Goal: Information Seeking & Learning: Learn about a topic

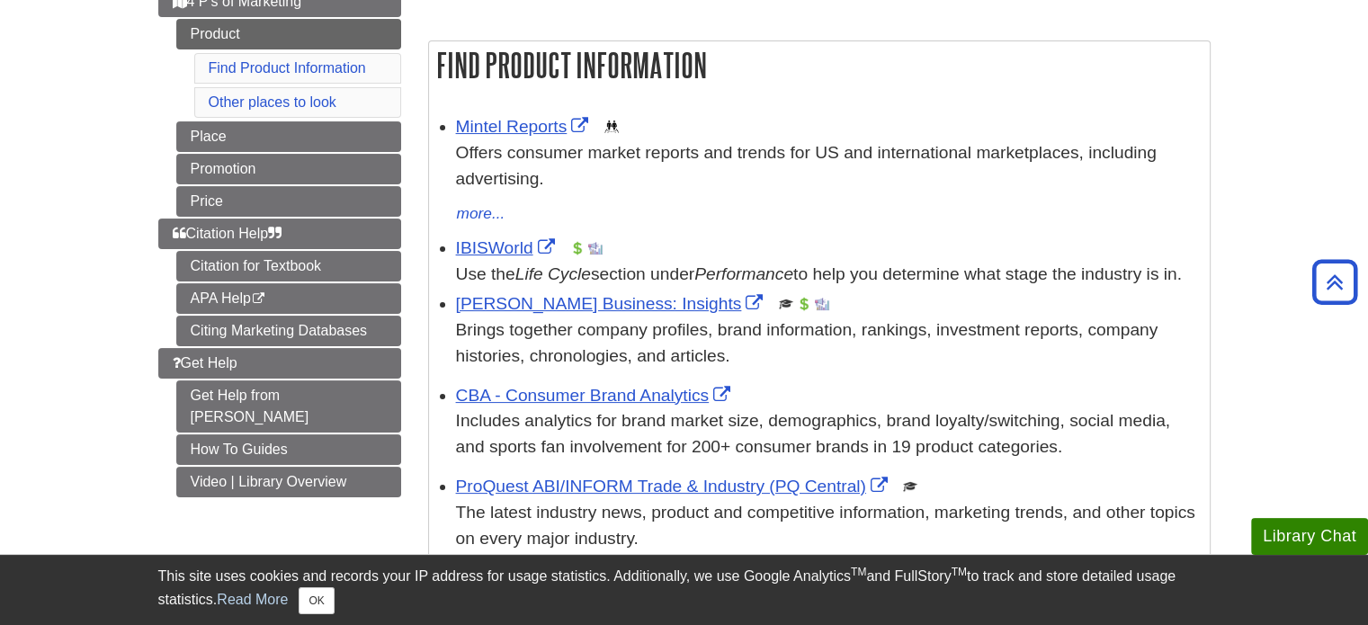
scroll to position [180, 0]
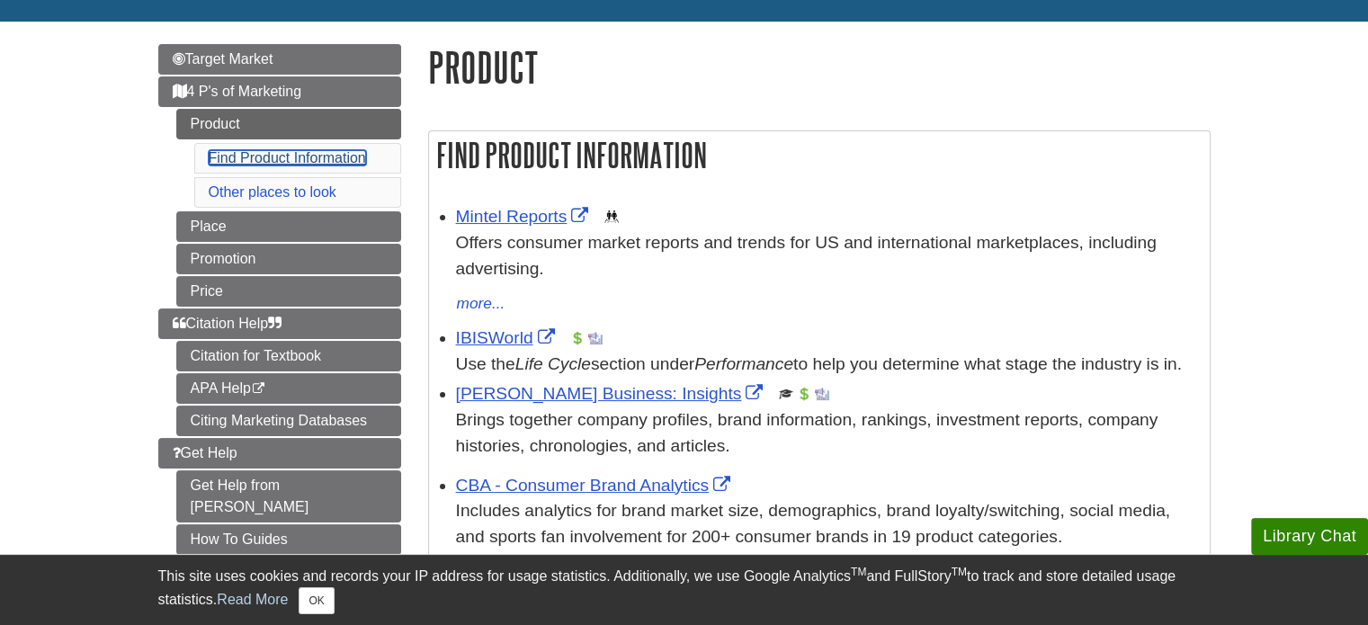
click at [248, 162] on link "Find Product Information" at bounding box center [287, 157] width 157 height 15
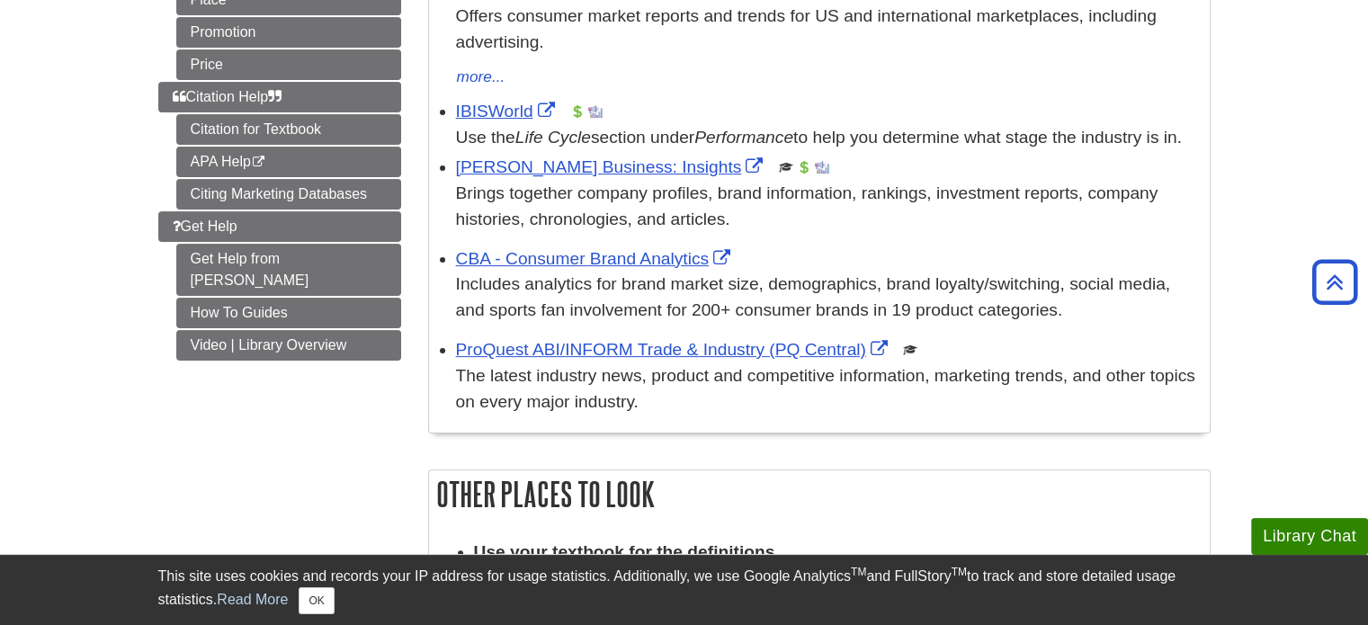
scroll to position [221, 0]
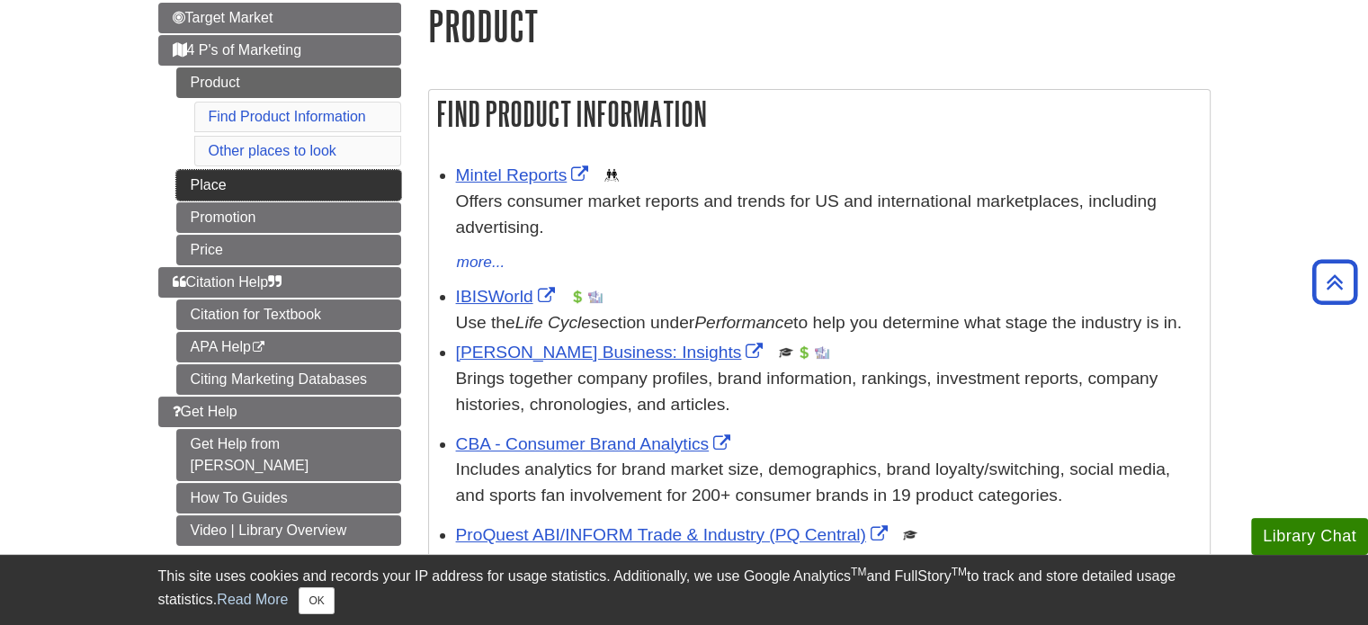
click at [205, 184] on link "Place" at bounding box center [288, 185] width 225 height 31
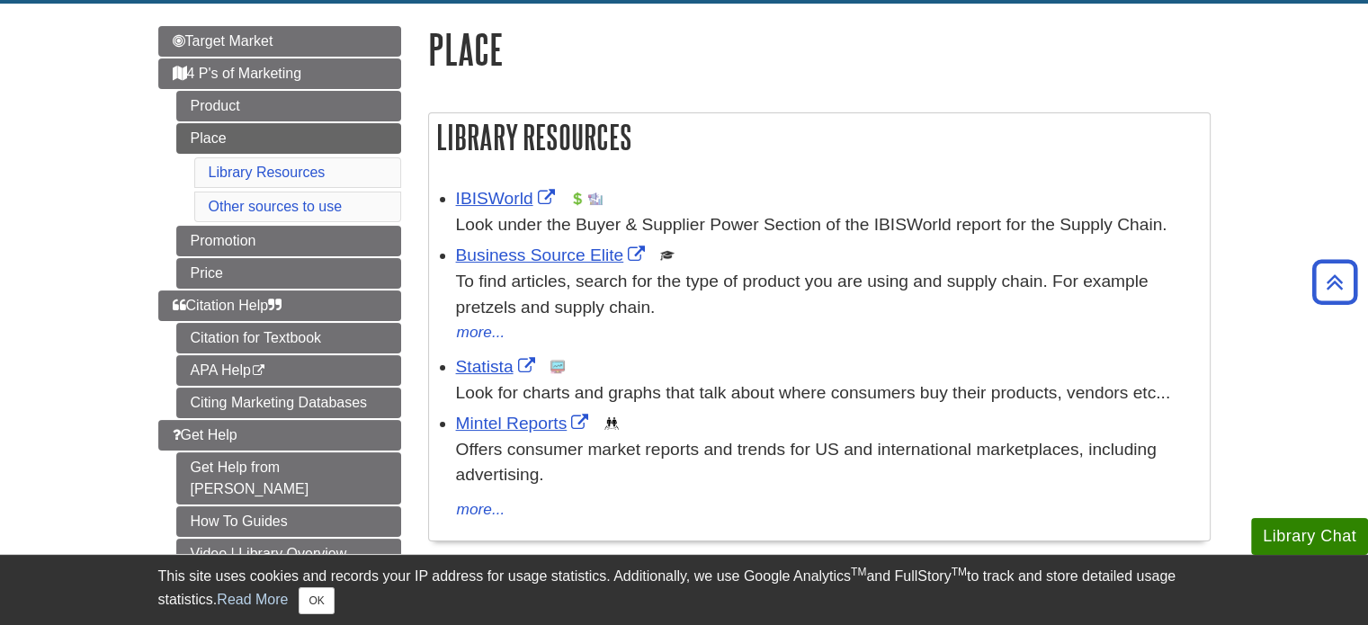
scroll to position [180, 0]
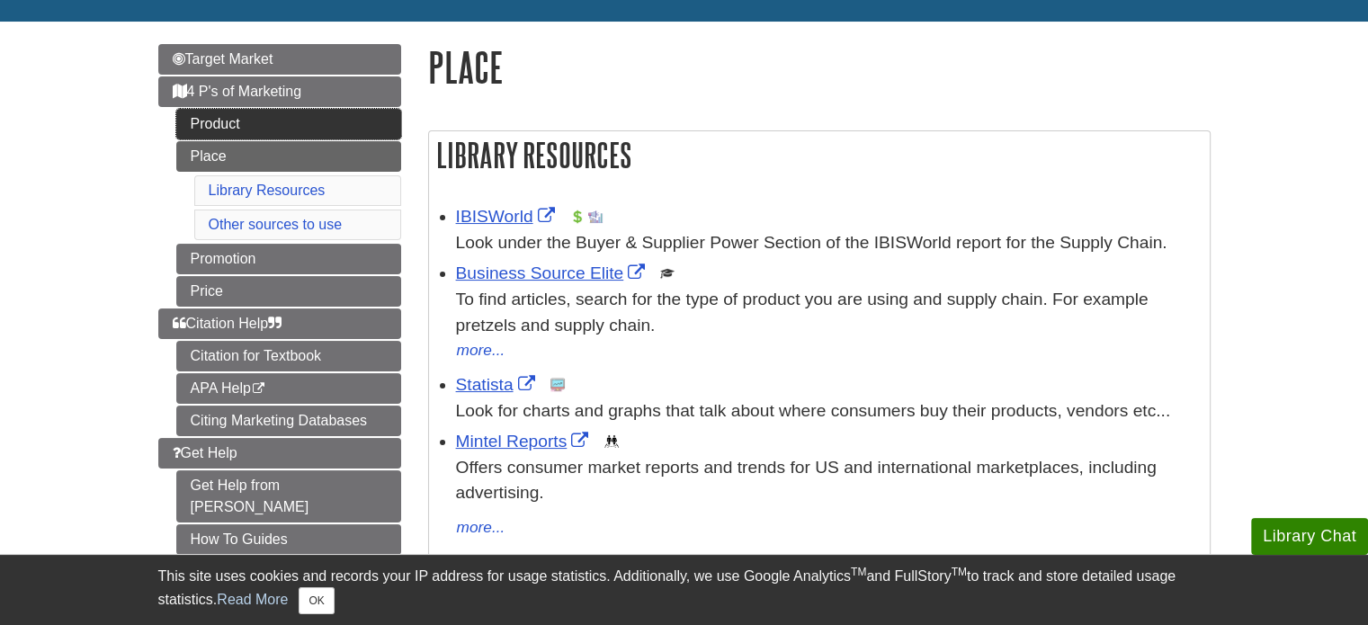
click at [227, 120] on link "Product" at bounding box center [288, 124] width 225 height 31
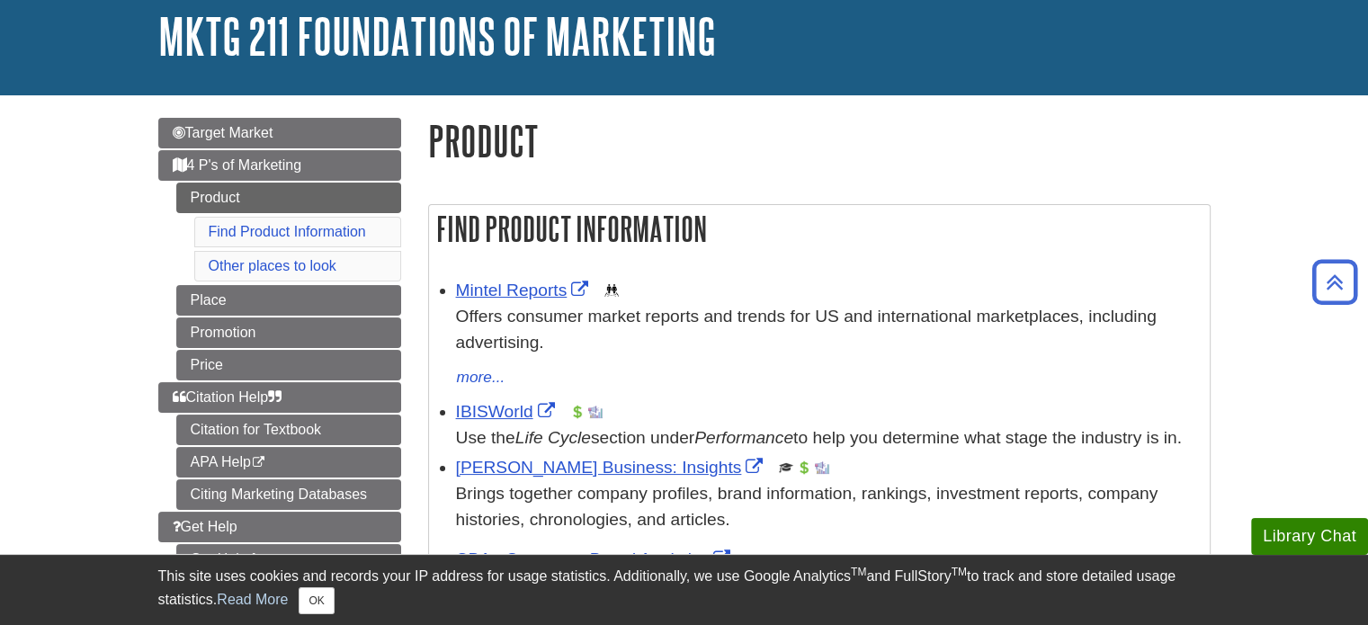
scroll to position [90, 0]
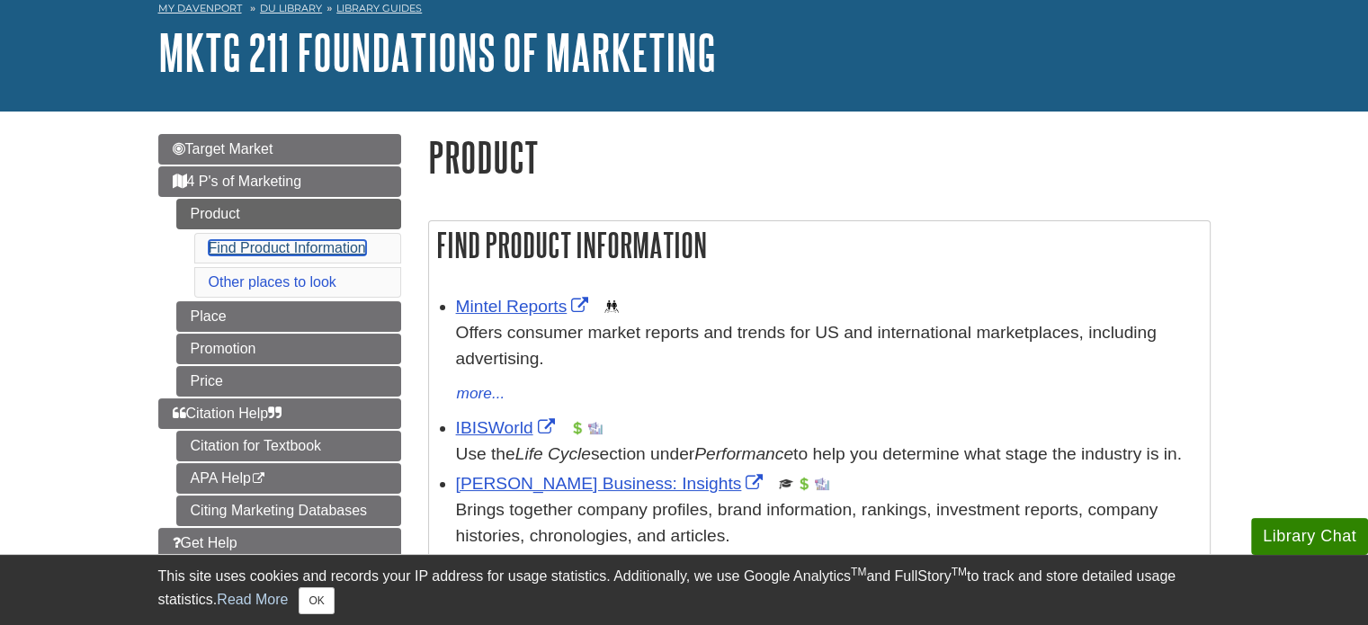
click at [313, 244] on link "Find Product Information" at bounding box center [287, 247] width 157 height 15
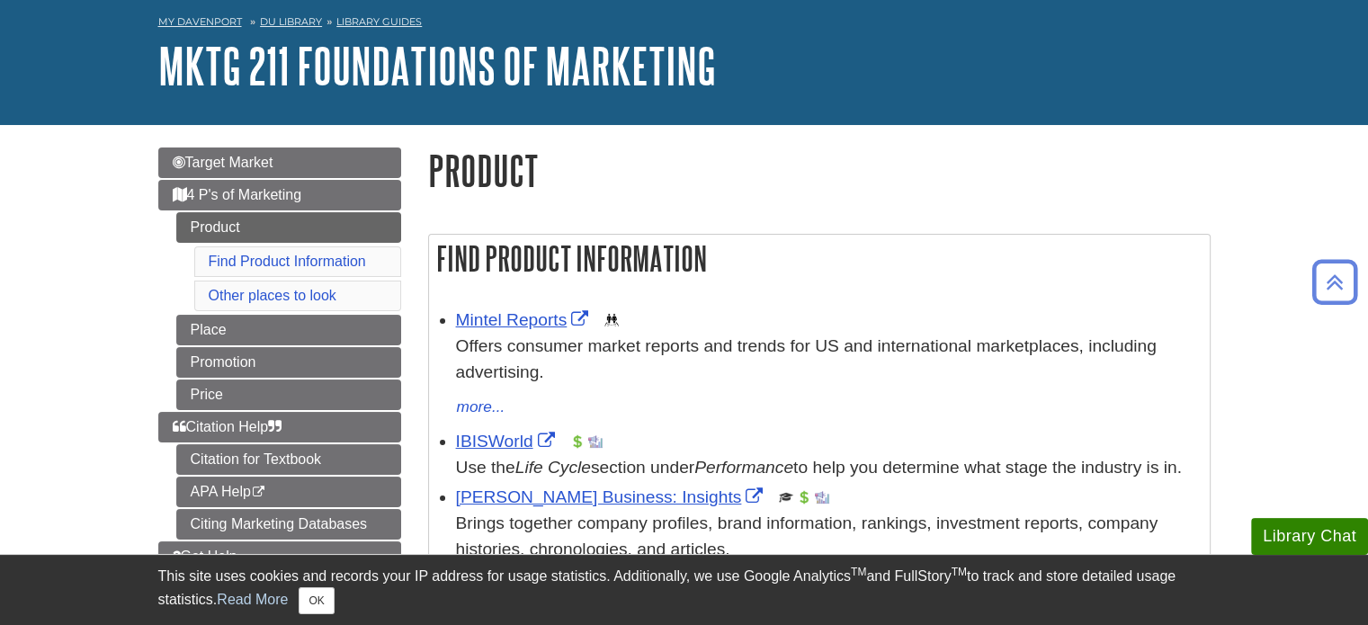
scroll to position [41, 0]
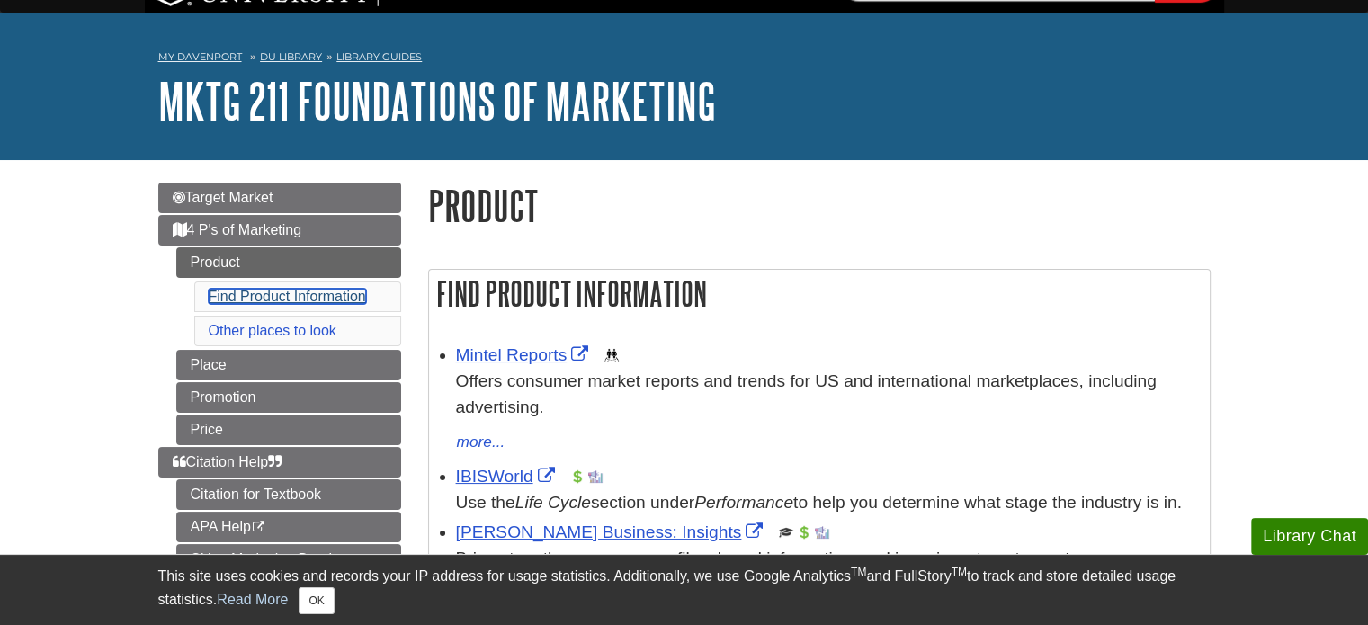
click at [279, 289] on link "Find Product Information" at bounding box center [287, 296] width 157 height 15
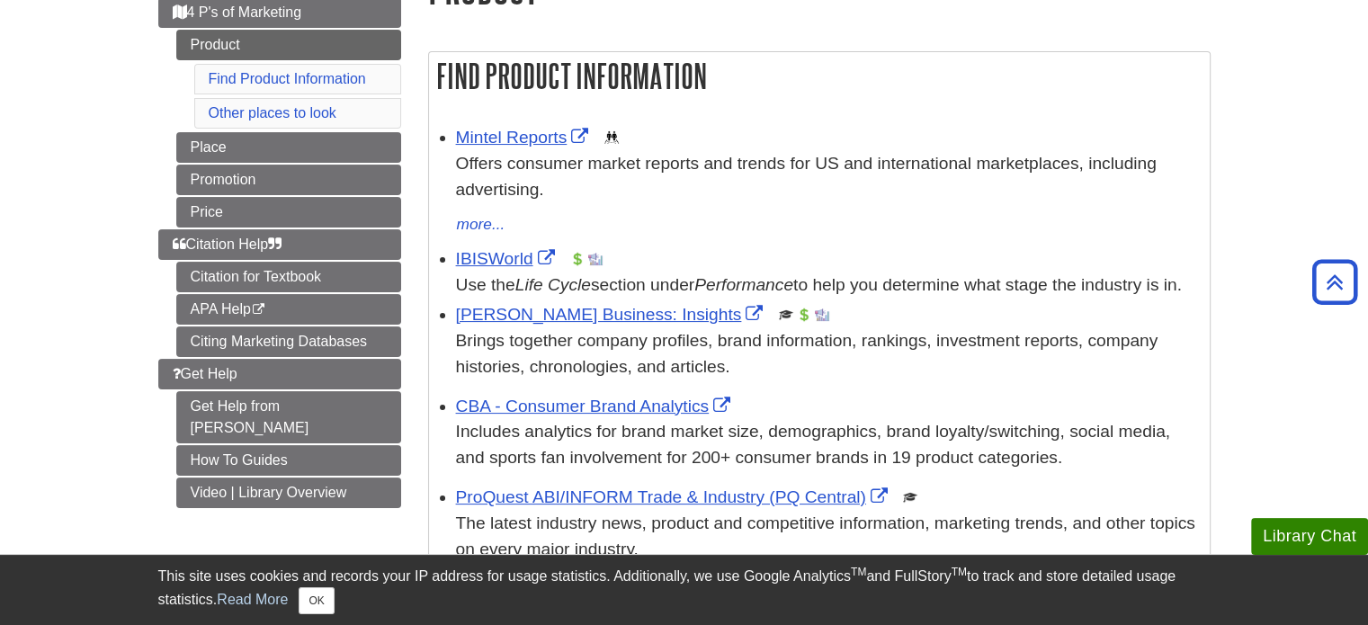
scroll to position [221, 0]
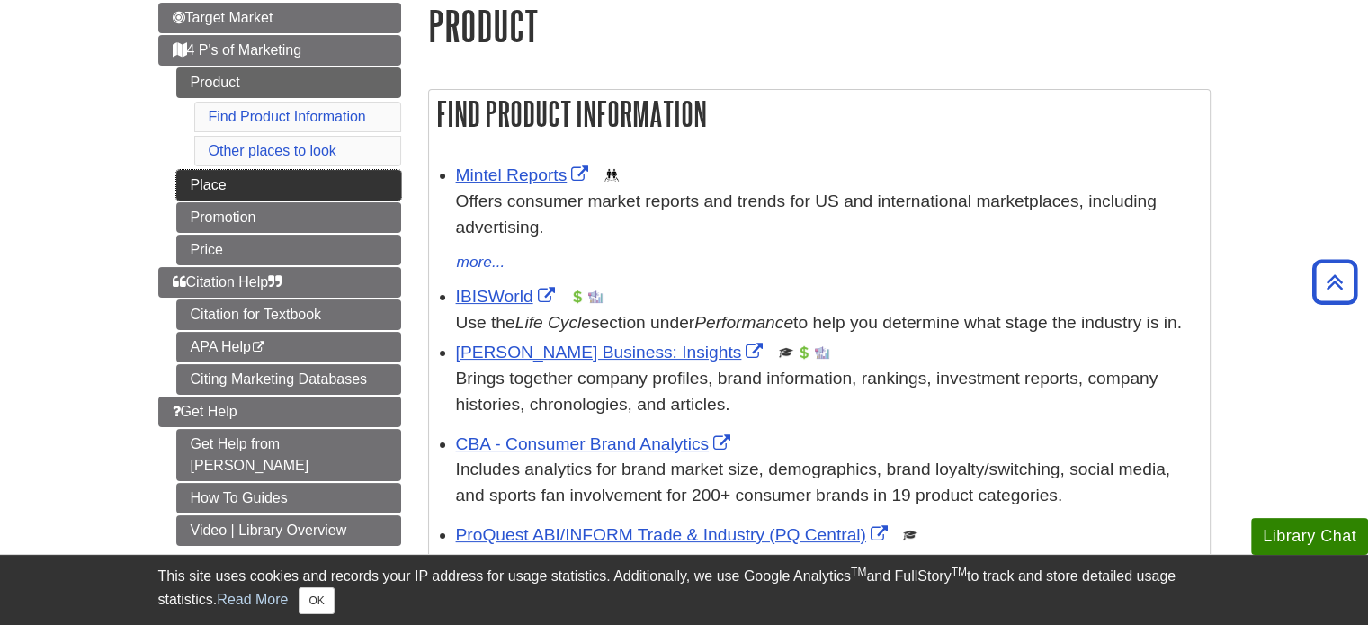
click at [201, 177] on link "Place" at bounding box center [288, 185] width 225 height 31
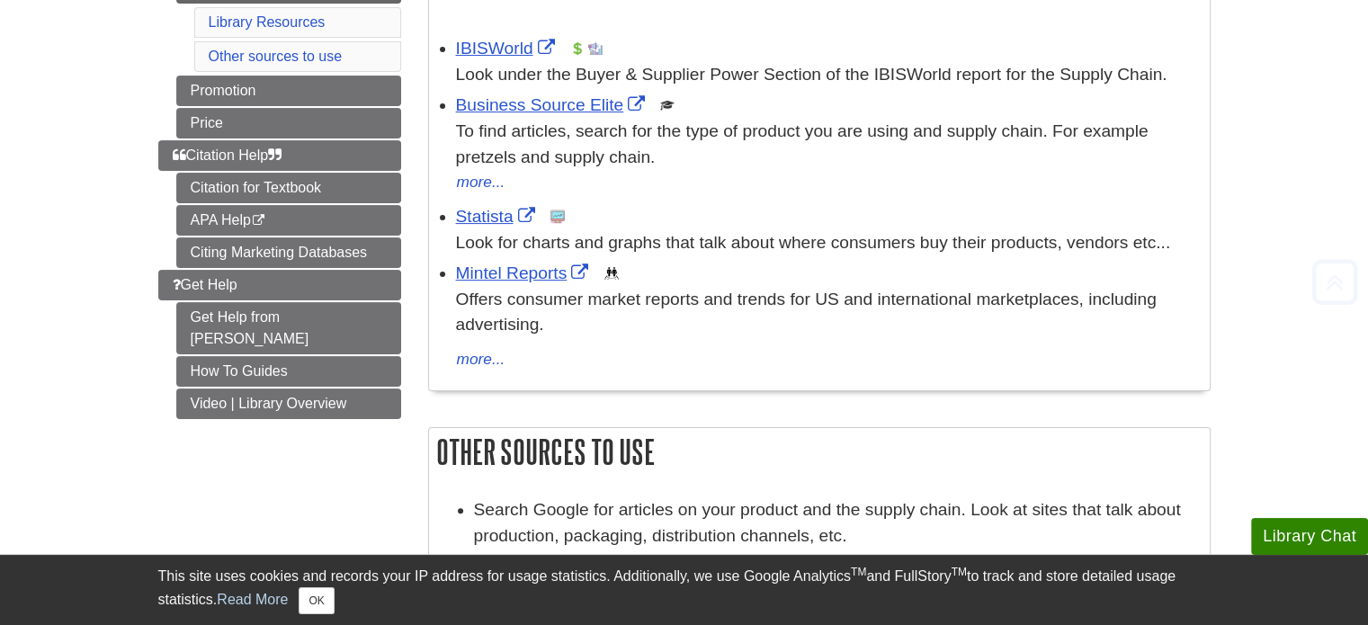
scroll to position [360, 0]
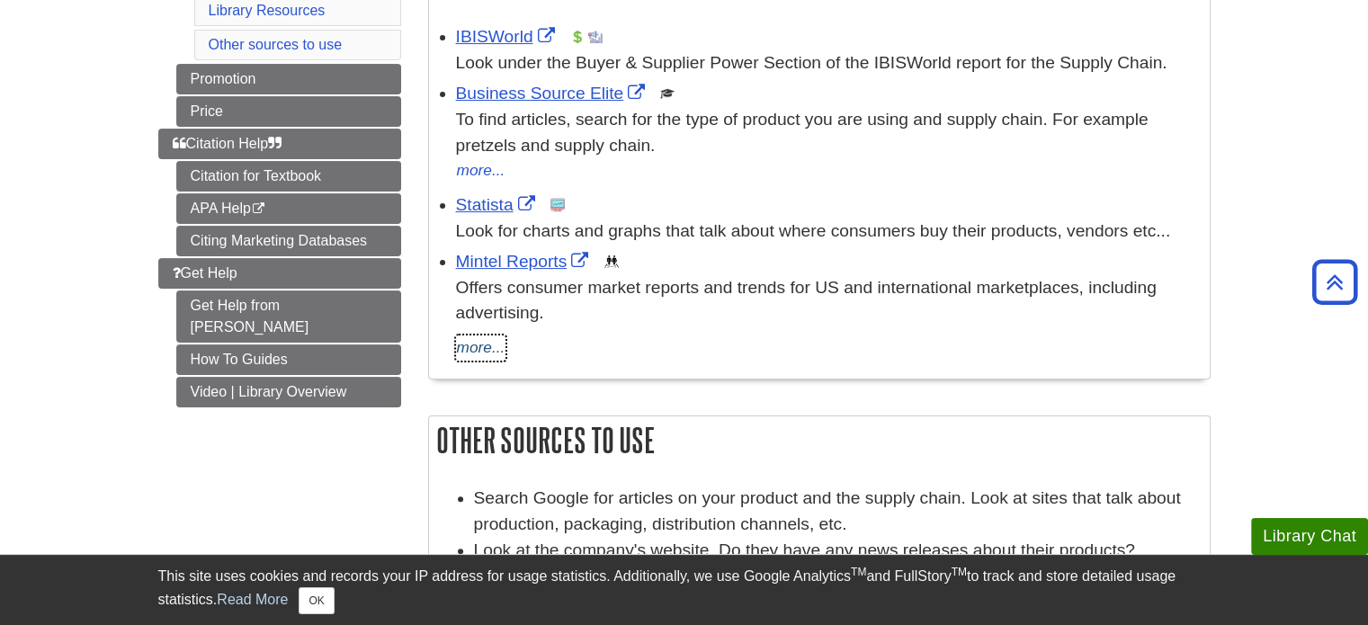
click at [461, 345] on button "more..." at bounding box center [481, 348] width 50 height 25
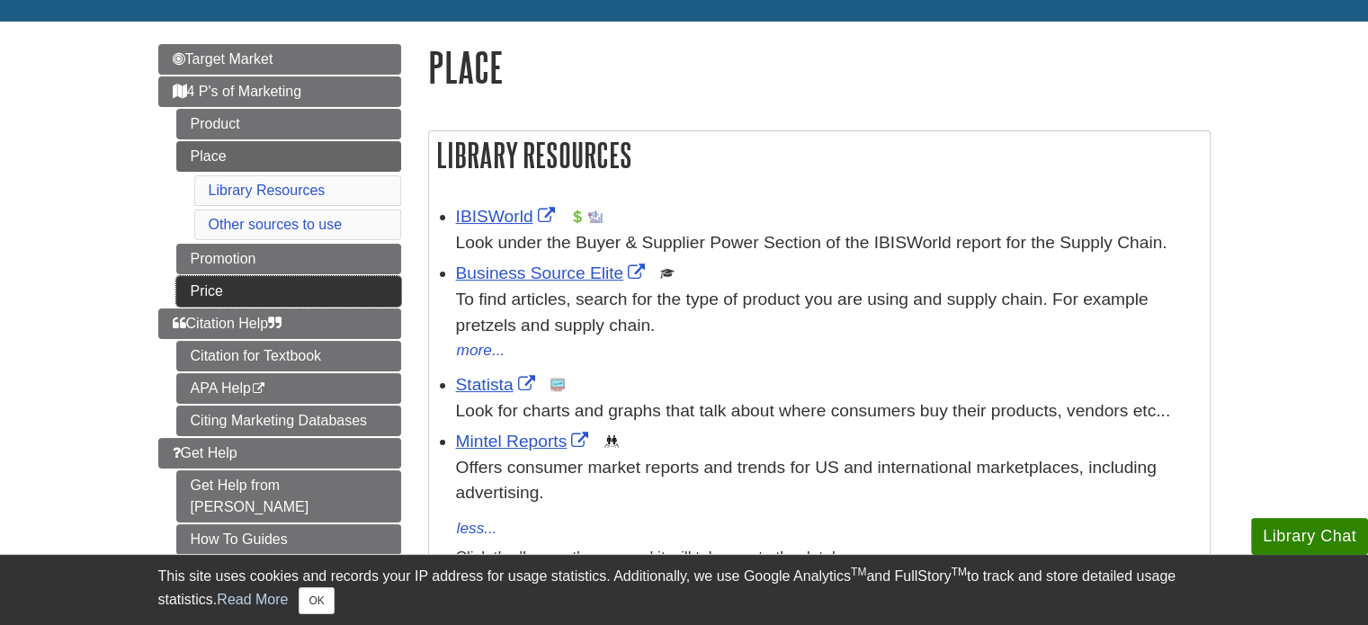
scroll to position [0, 0]
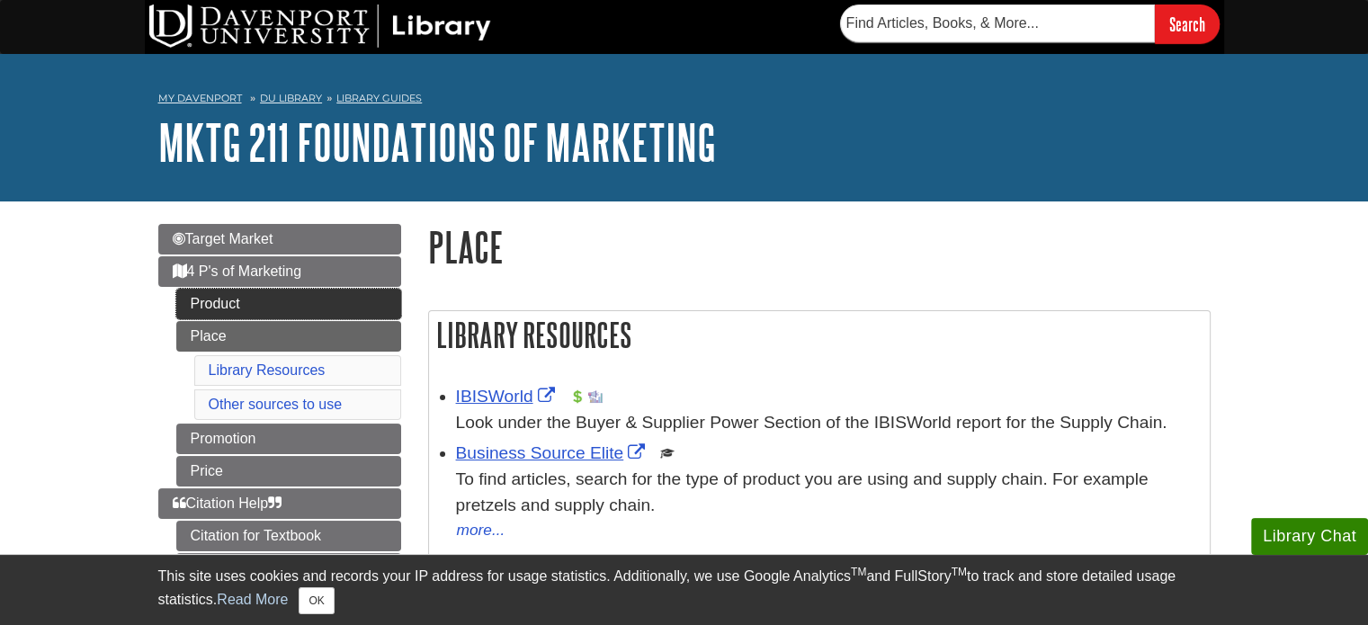
click at [220, 301] on link "Product" at bounding box center [288, 304] width 225 height 31
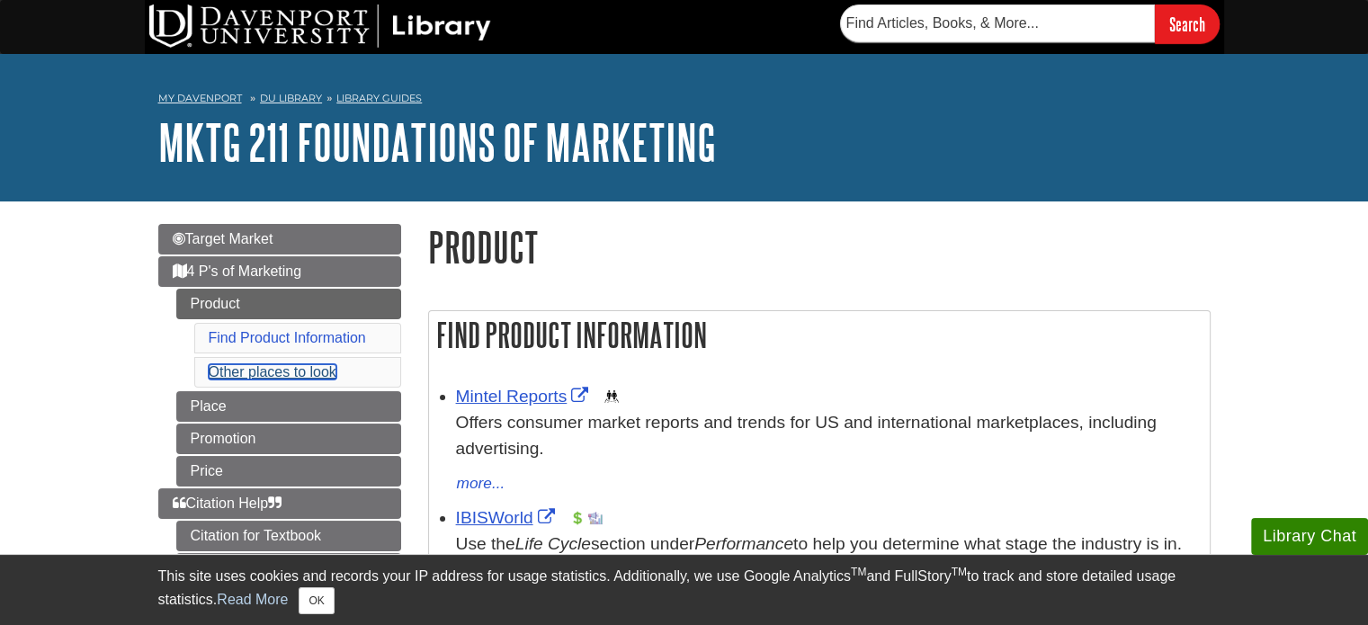
click at [262, 377] on link "Other places to look" at bounding box center [273, 371] width 128 height 15
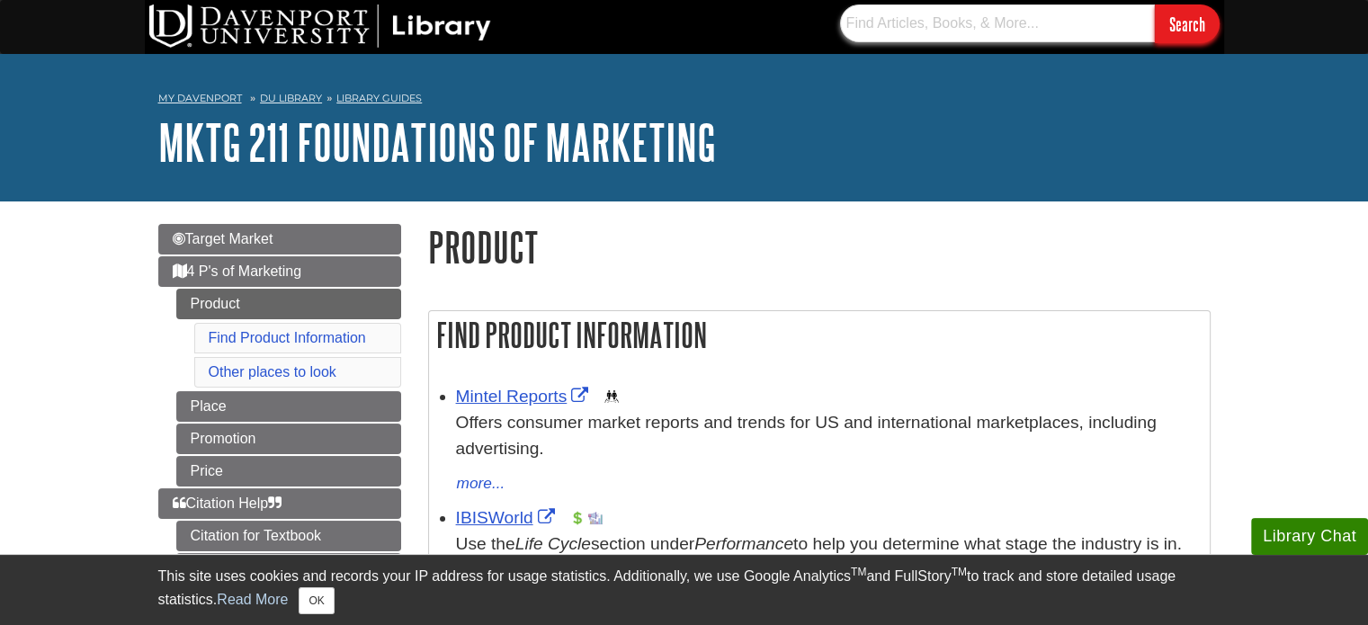
click at [875, 16] on input "text" at bounding box center [997, 23] width 315 height 38
type input "claritas"
click at [1155, 4] on input "Search" at bounding box center [1187, 23] width 65 height 39
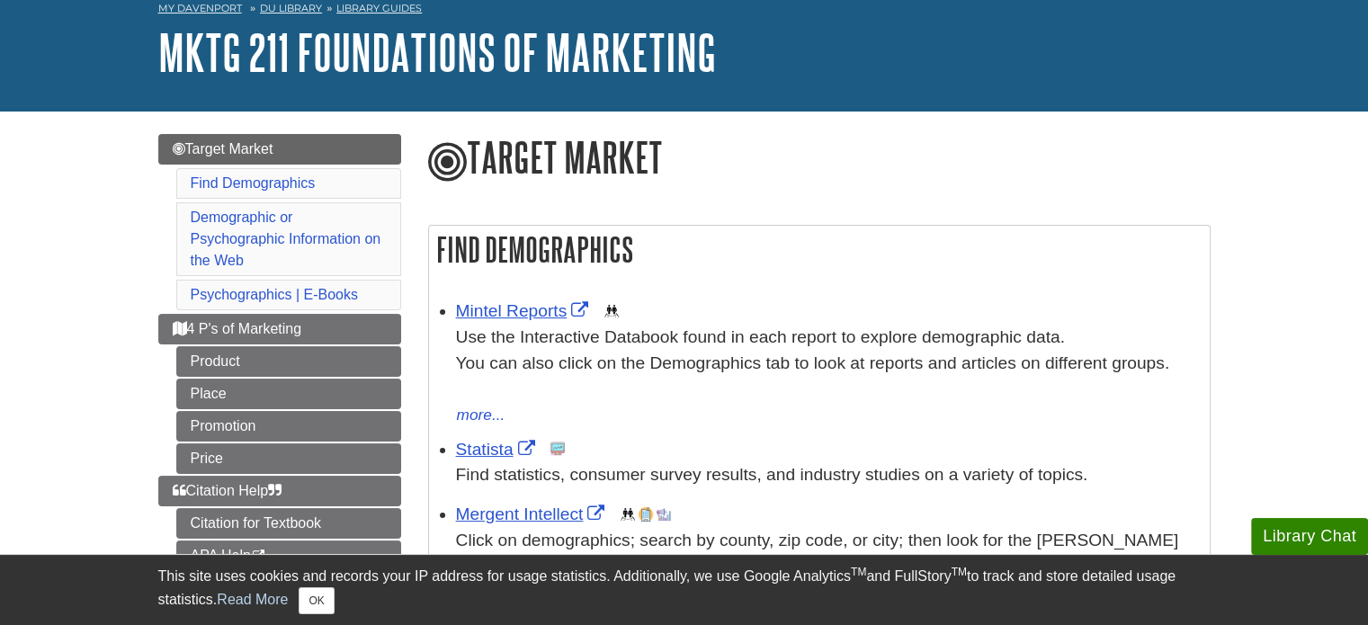
scroll to position [180, 0]
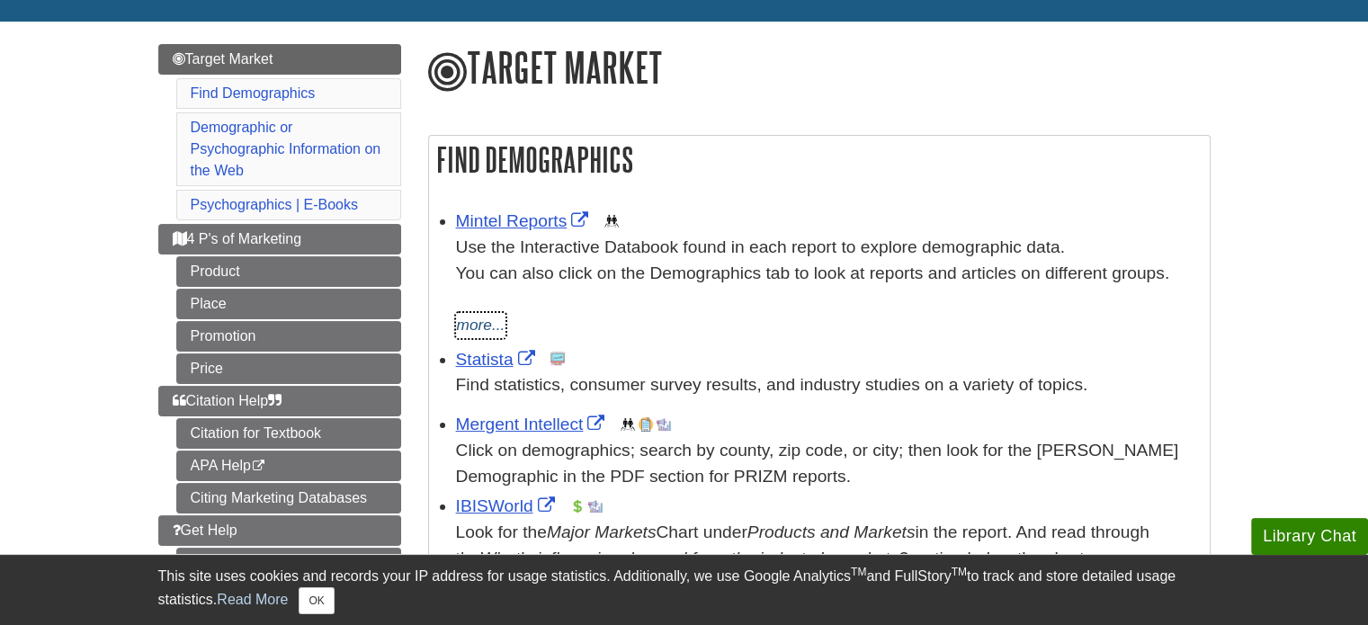
click at [465, 319] on button "more..." at bounding box center [481, 325] width 50 height 25
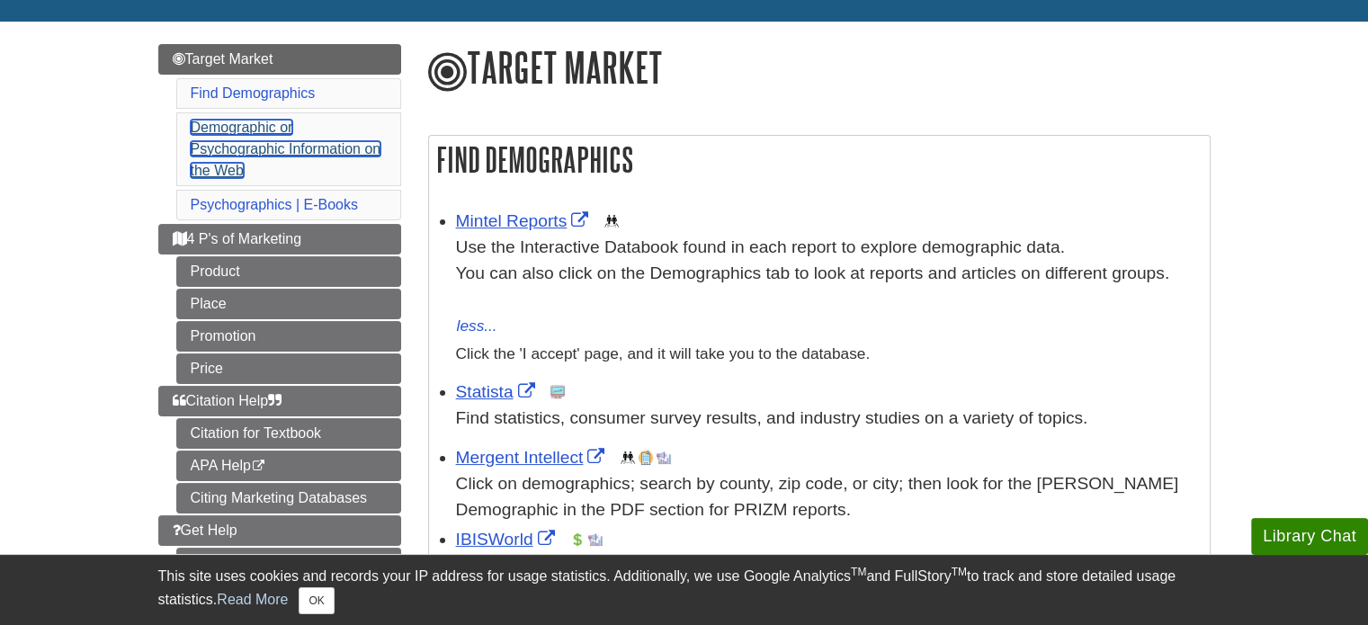
click at [246, 124] on link "Demographic or Psychographic Information on the Web" at bounding box center [286, 149] width 191 height 58
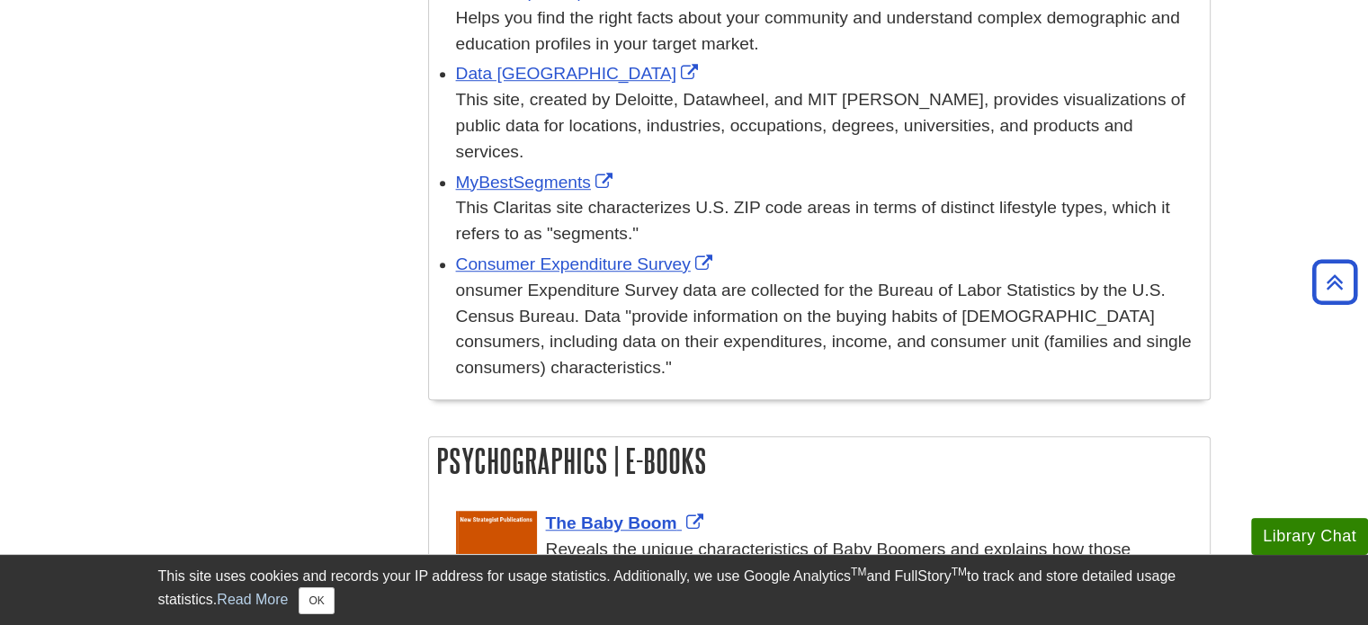
scroll to position [1329, 0]
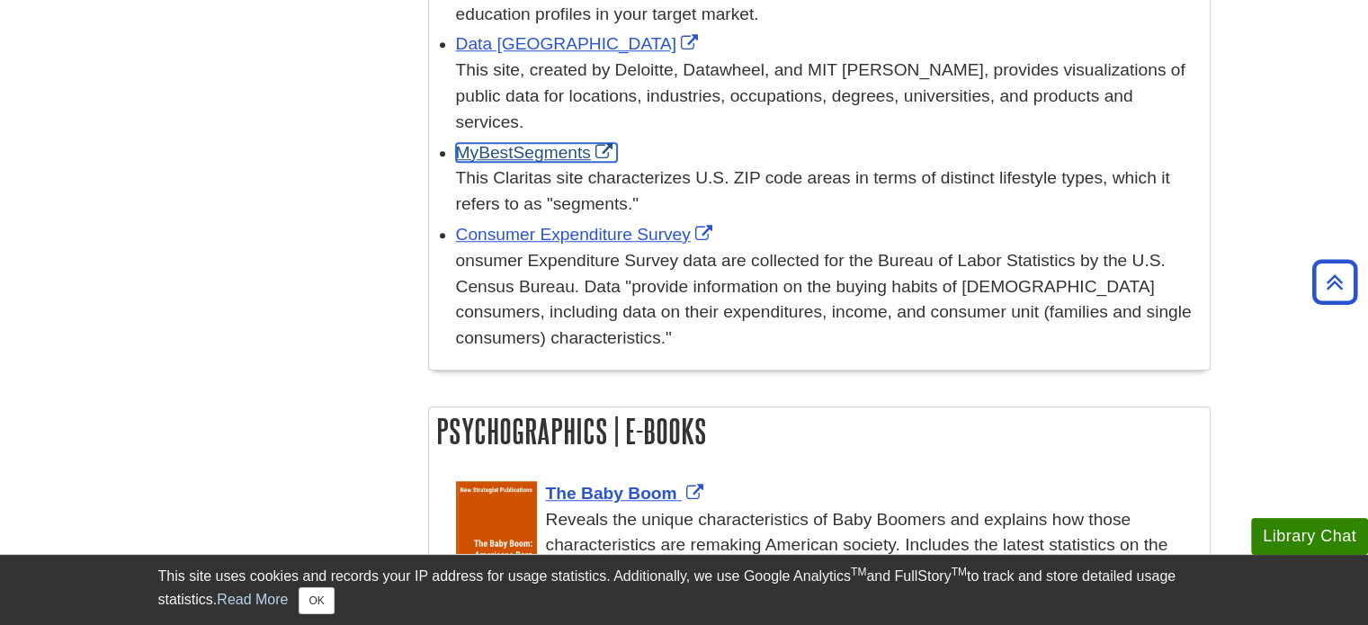
click at [542, 154] on link "MyBestSegments" at bounding box center [536, 152] width 161 height 19
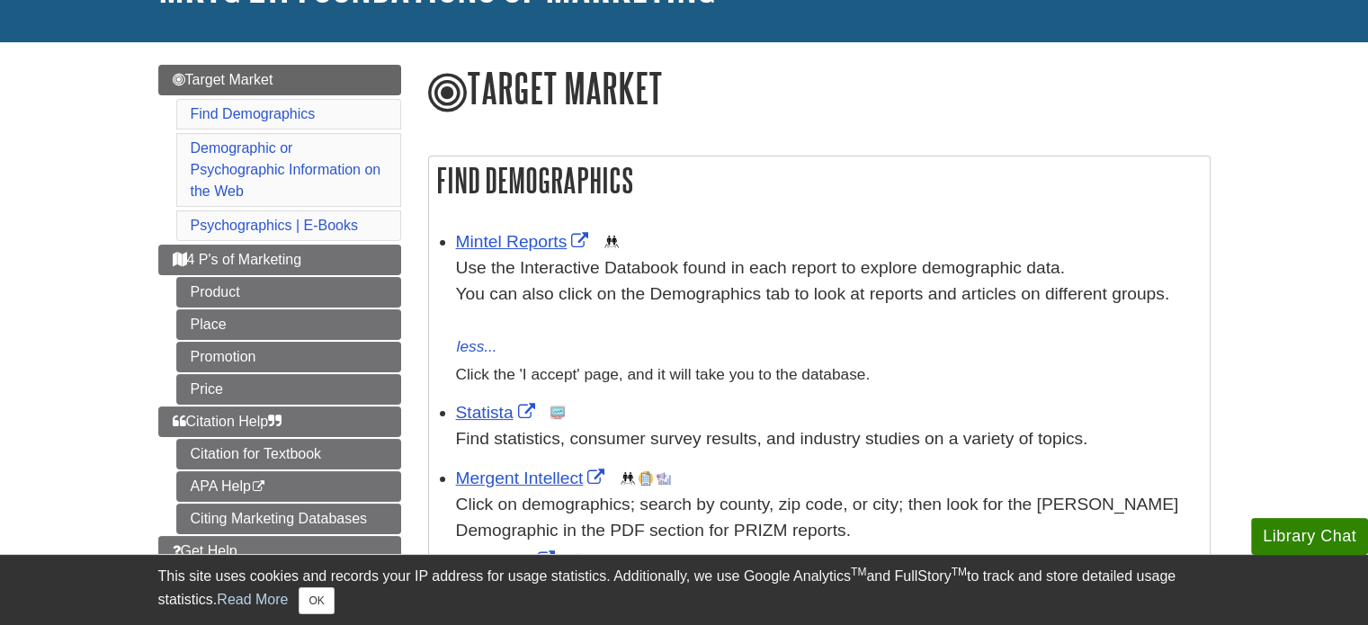
scroll to position [249, 0]
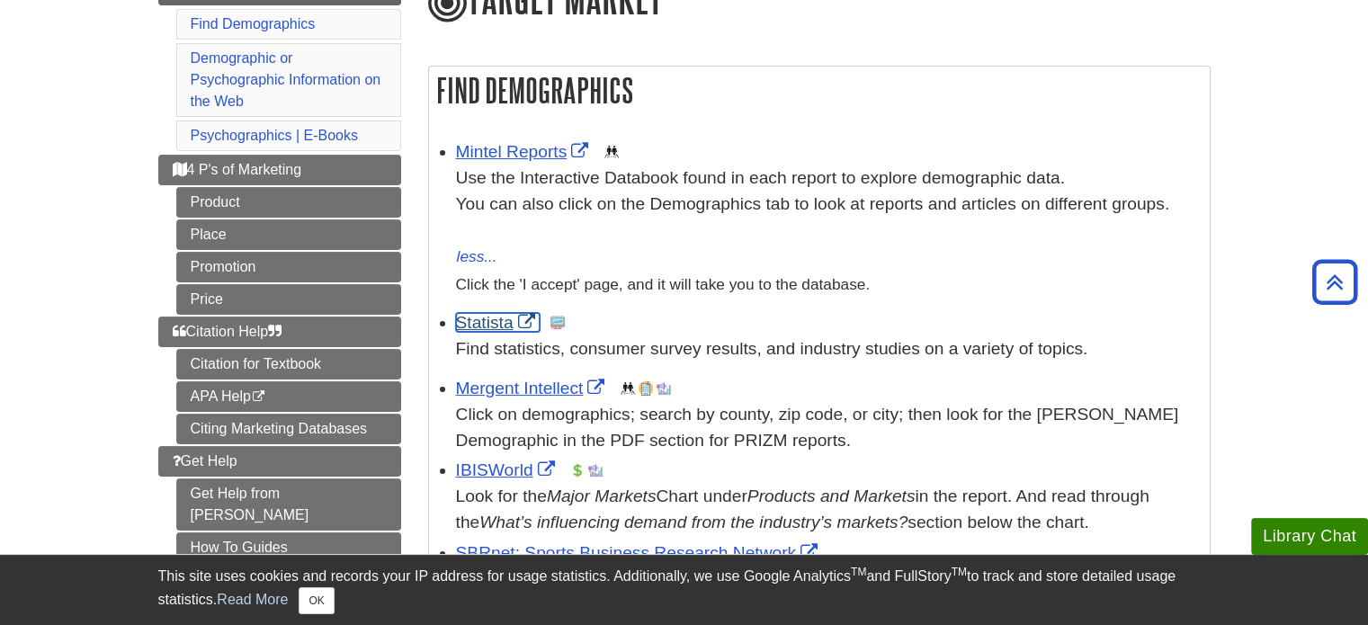
click at [496, 321] on link "Statista" at bounding box center [498, 322] width 84 height 19
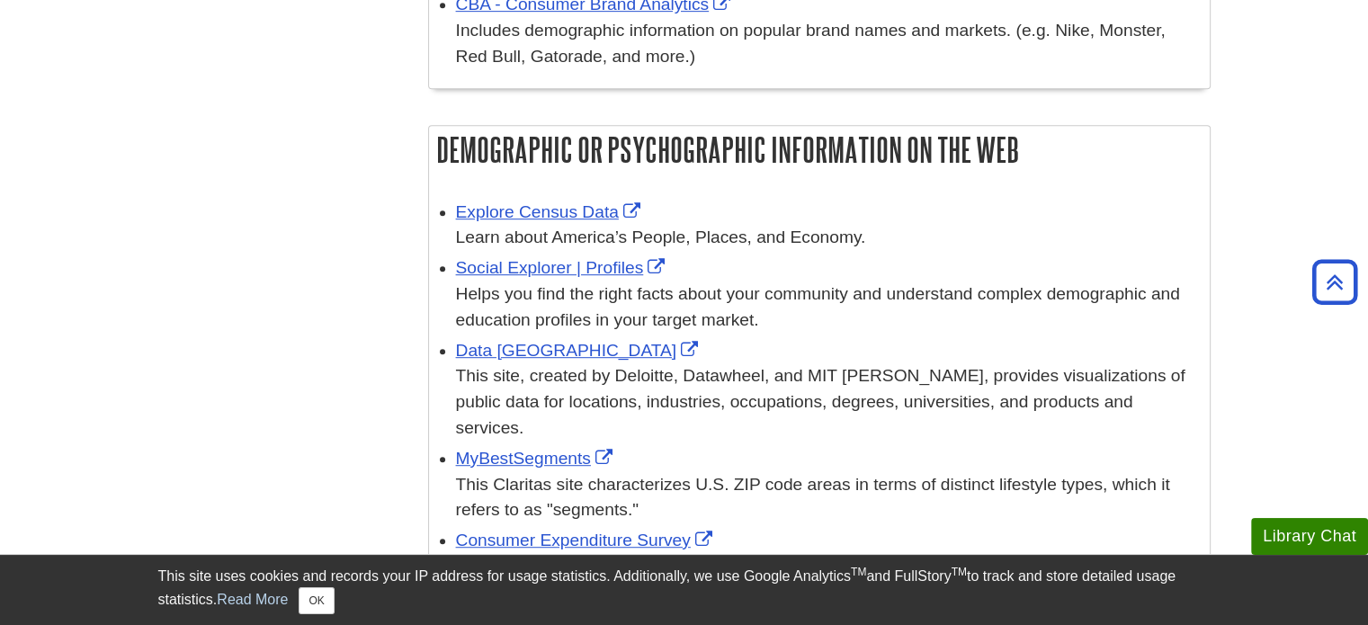
scroll to position [1079, 0]
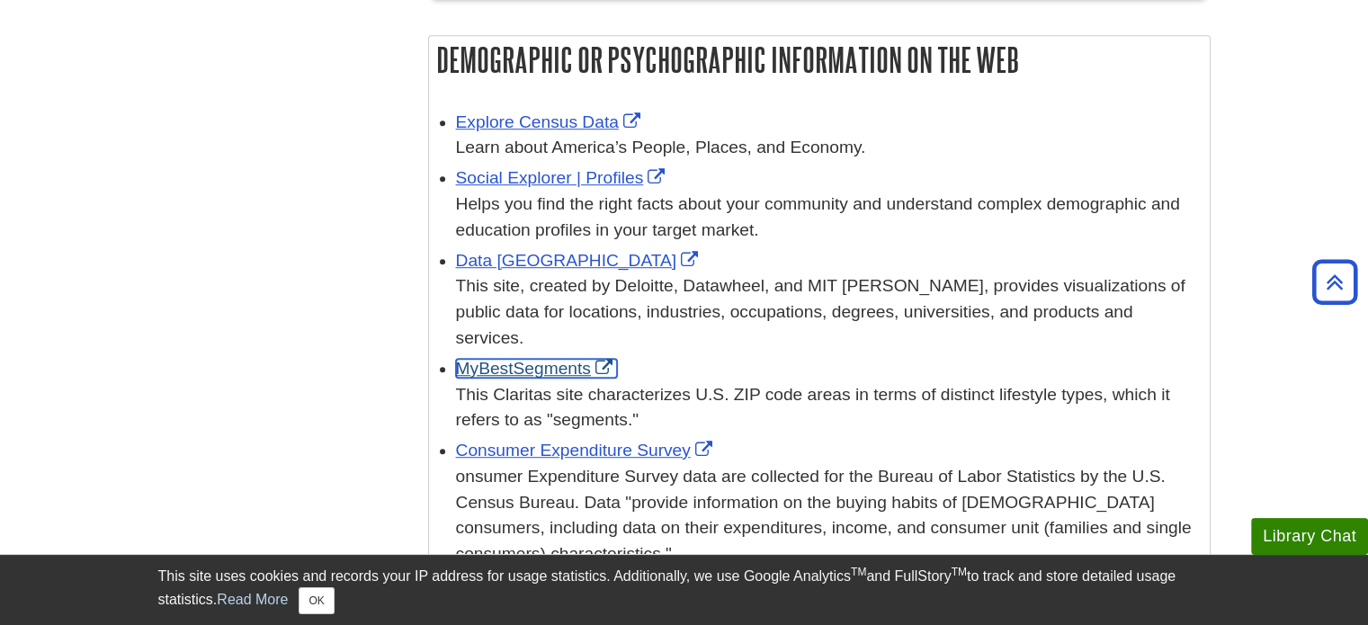
click at [560, 372] on link "MyBestSegments" at bounding box center [536, 368] width 161 height 19
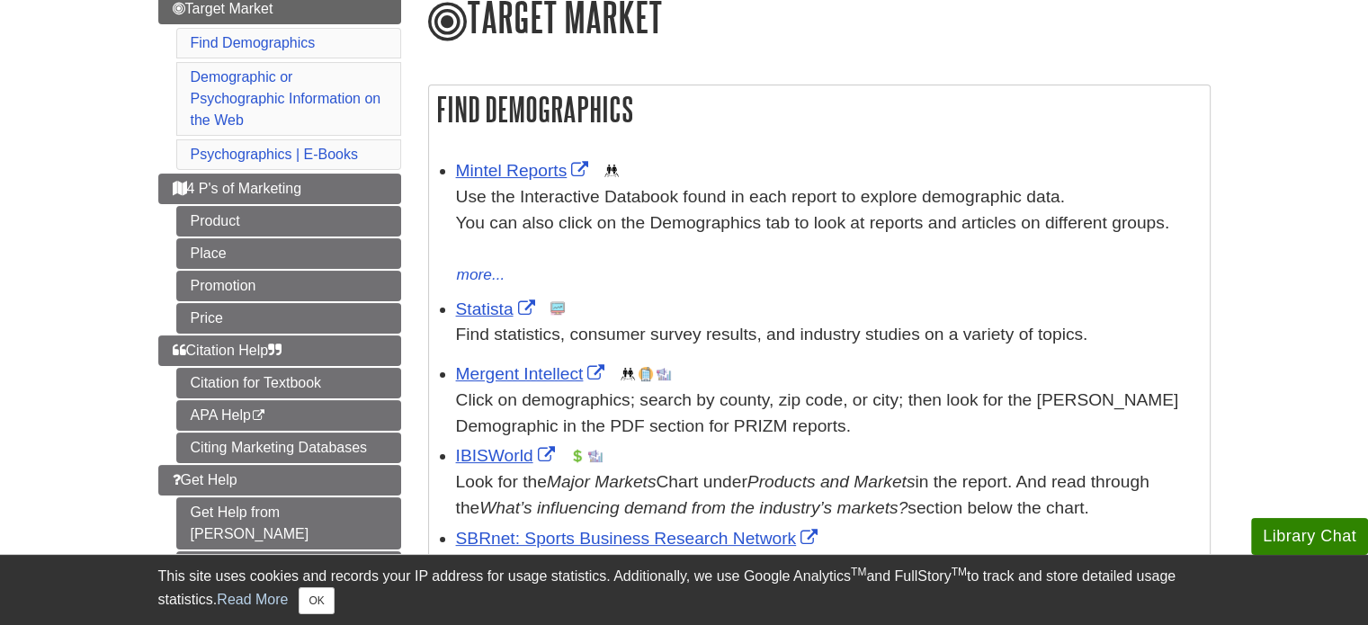
scroll to position [270, 0]
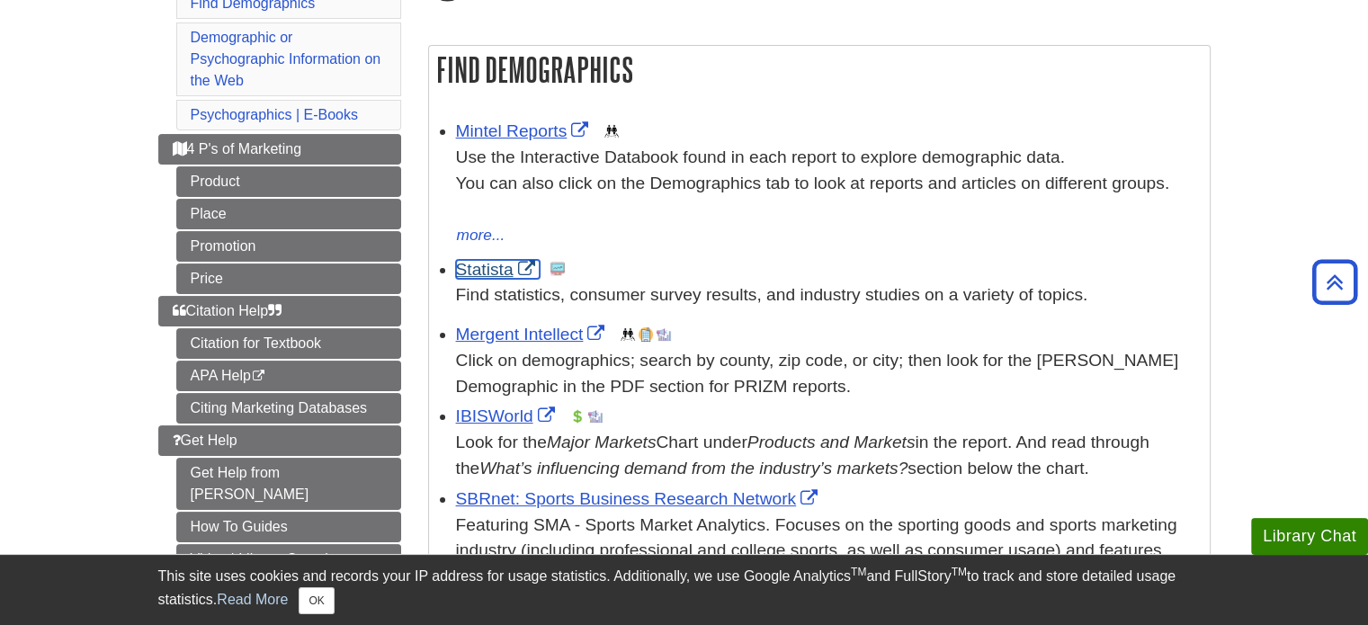
click at [488, 262] on link "Statista" at bounding box center [498, 269] width 84 height 19
